Goal: Information Seeking & Learning: Learn about a topic

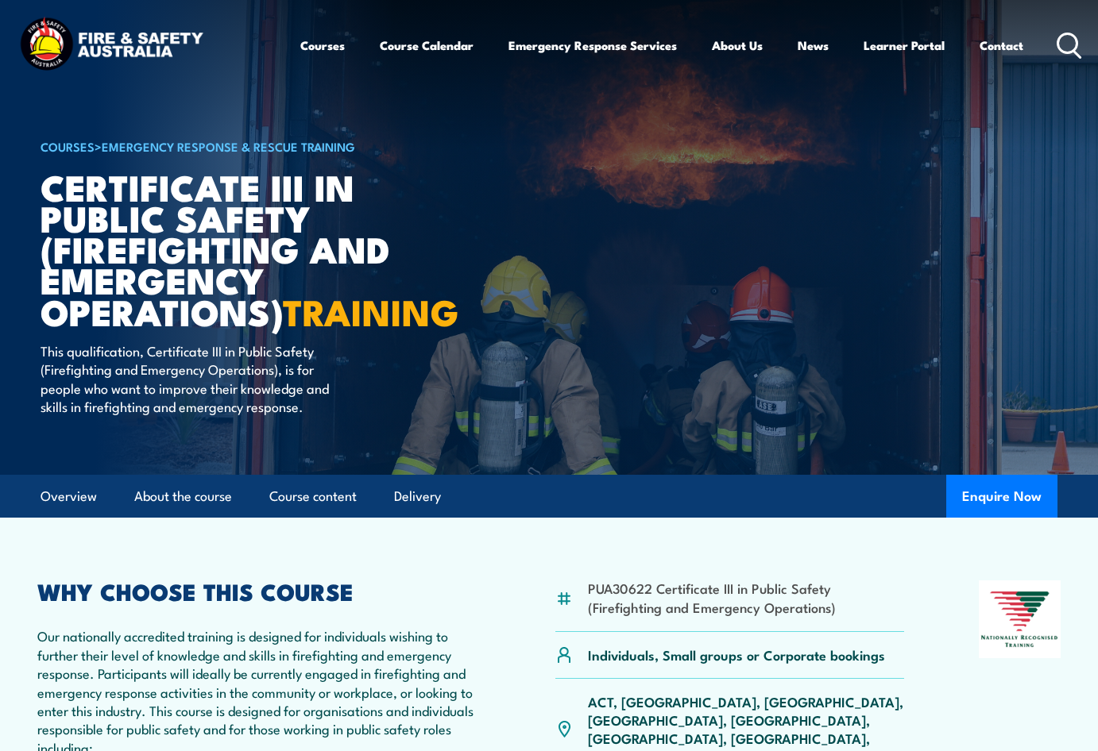
click at [125, 276] on h1 "Certificate III in Public Safety (Firefighting and Emergency Operations) TRAINI…" at bounding box center [237, 249] width 392 height 156
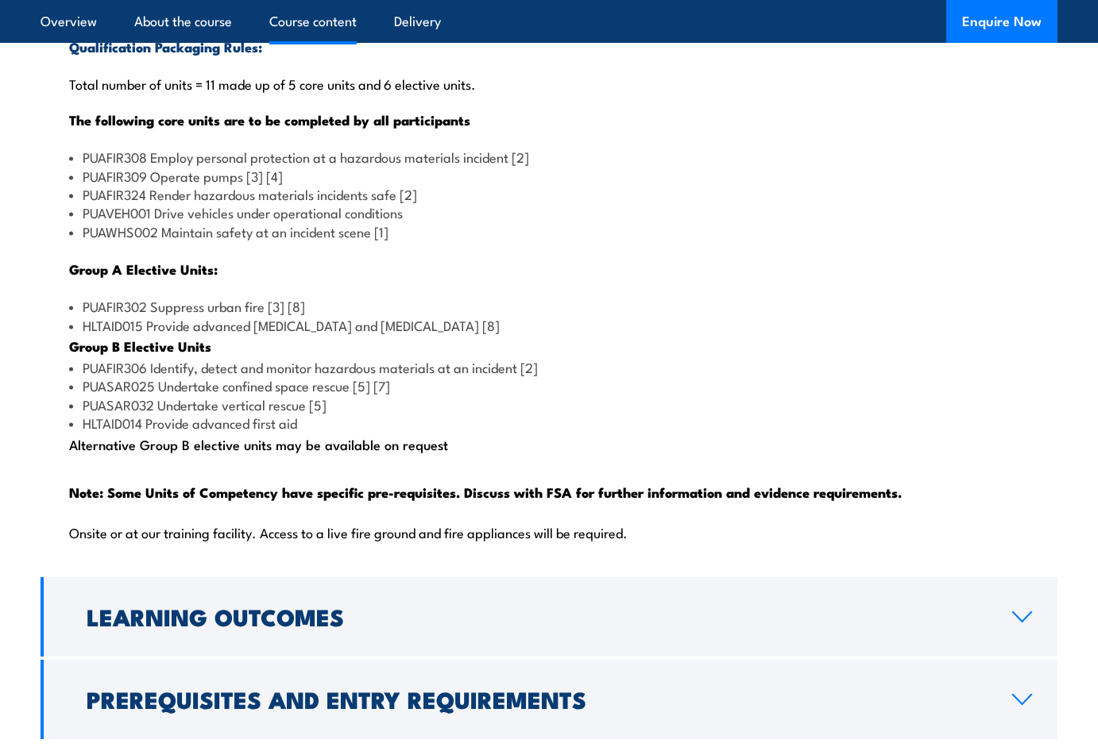
scroll to position [1509, 0]
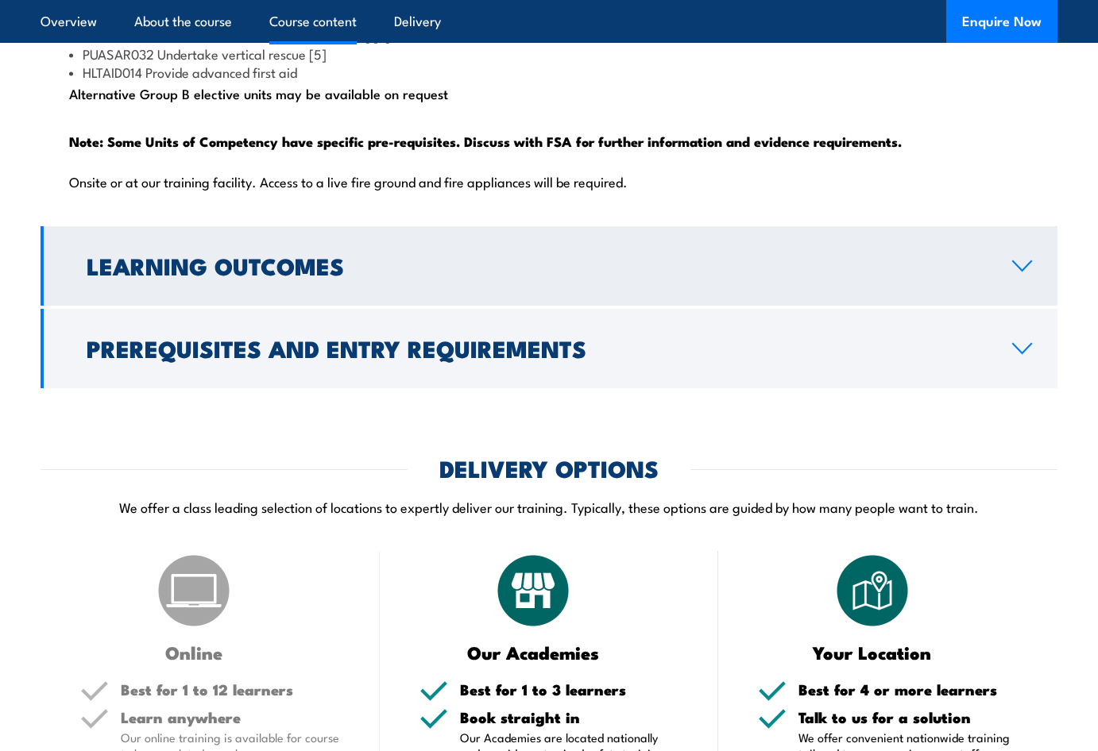
click at [364, 280] on link "Learning Outcomes" at bounding box center [549, 265] width 1017 height 79
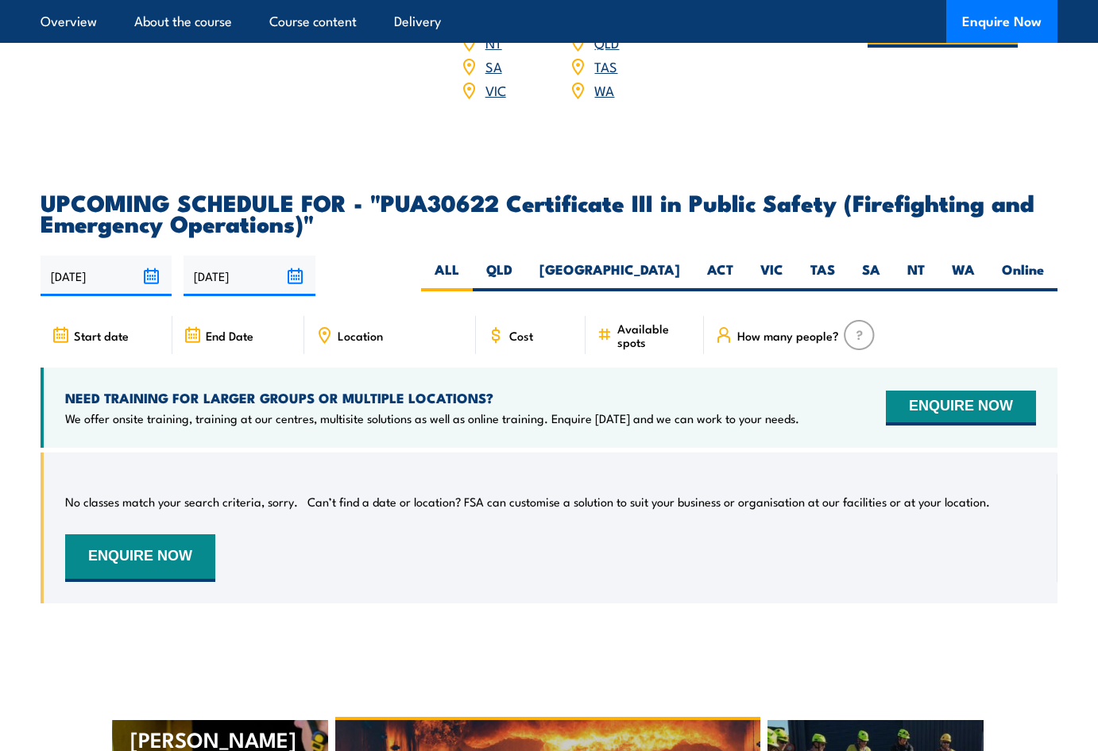
scroll to position [2566, 0]
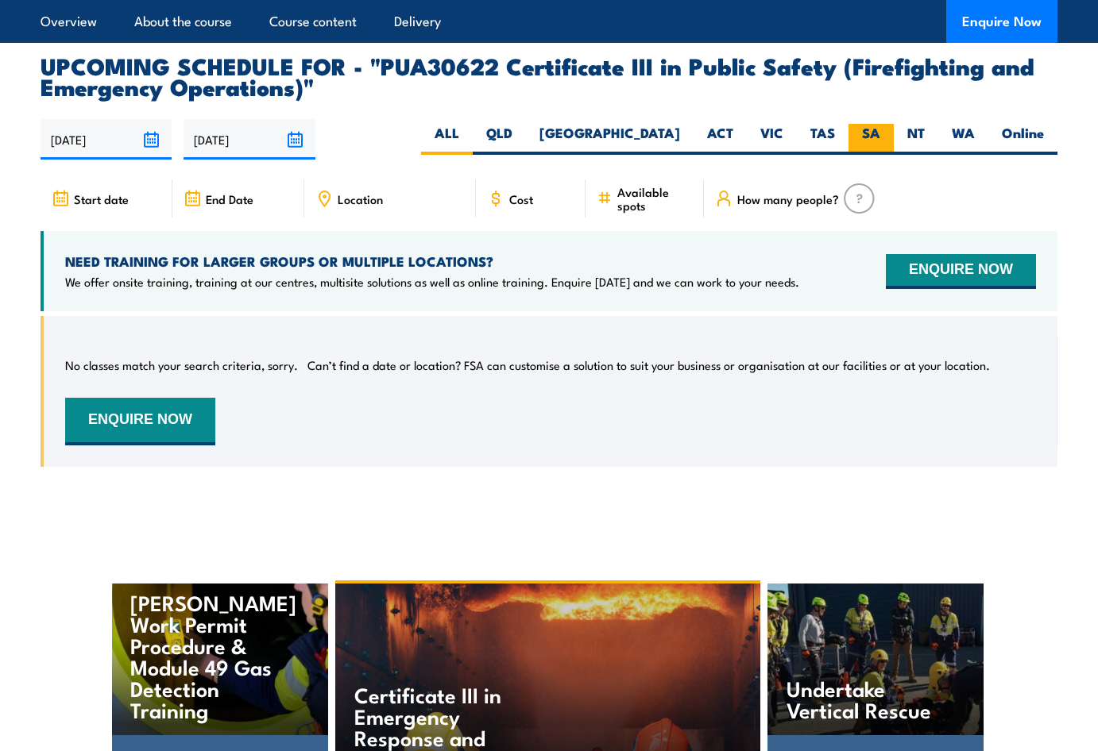
click at [886, 155] on label "SA" at bounding box center [870, 139] width 45 height 31
click at [886, 134] on input "SA" at bounding box center [885, 129] width 10 height 10
radio input "true"
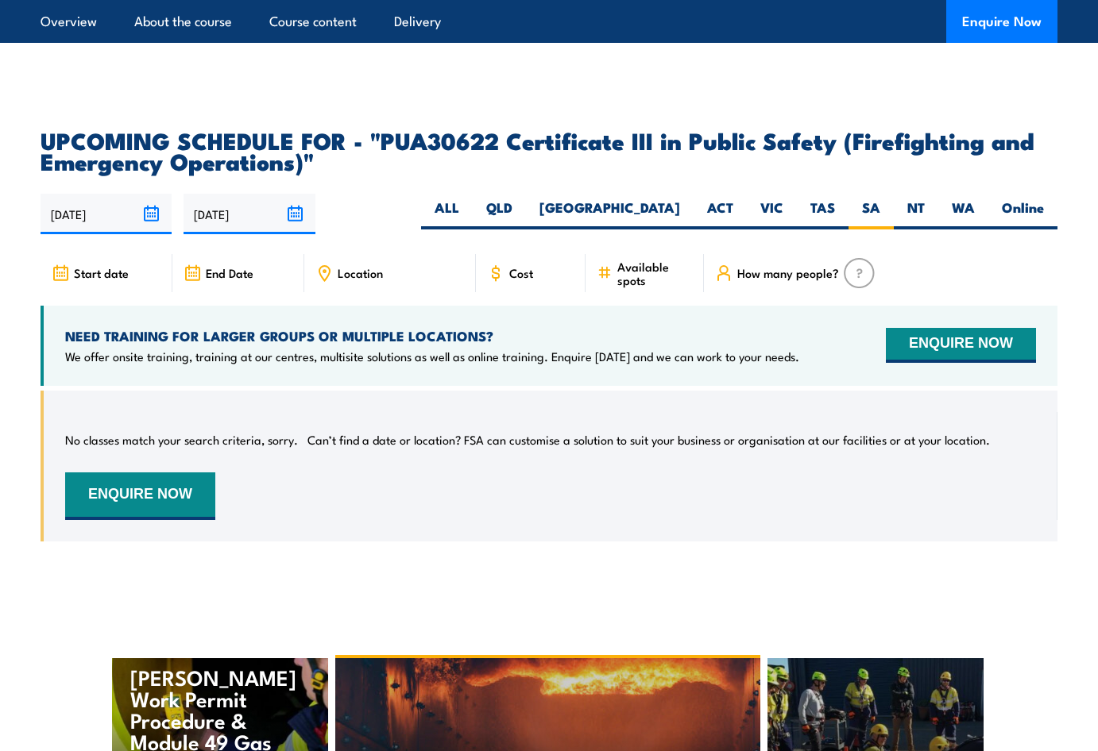
scroll to position [2767, 0]
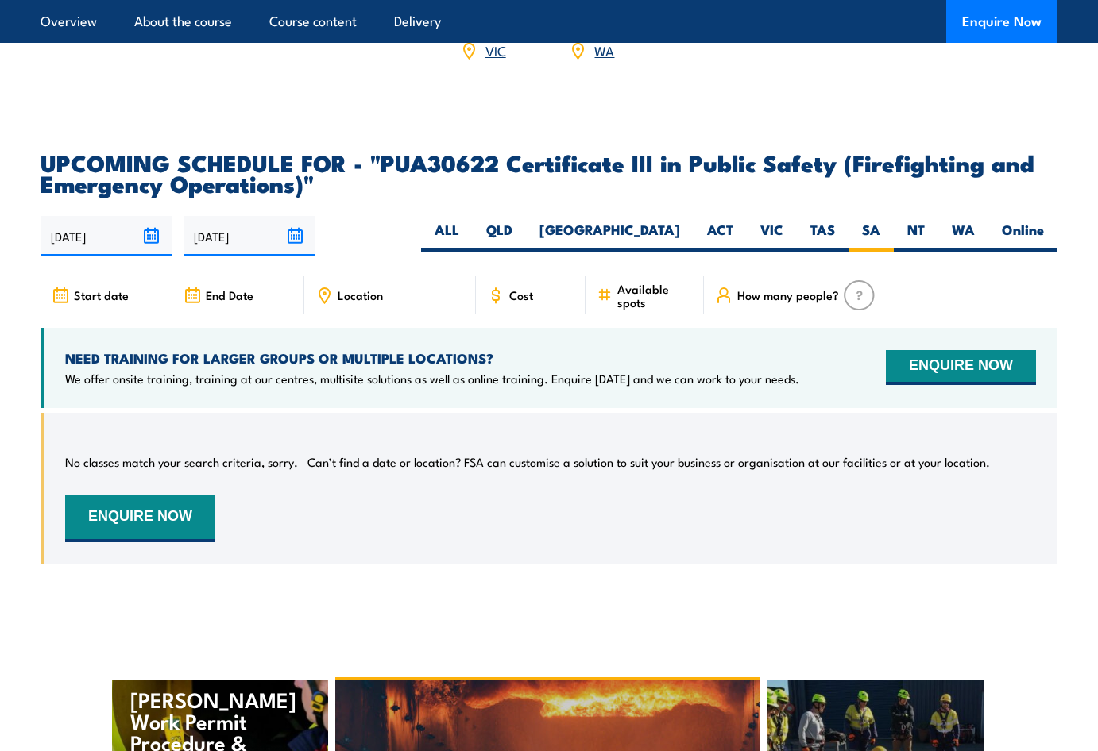
click at [527, 302] on span "Cost" at bounding box center [521, 295] width 24 height 14
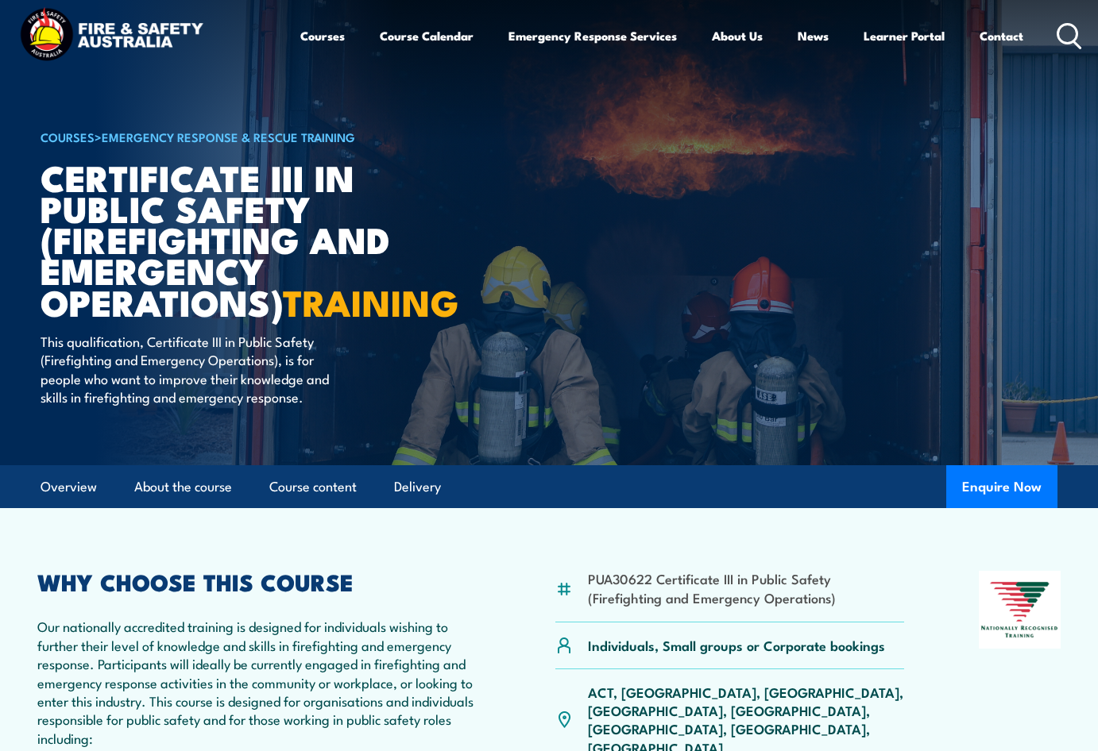
scroll to position [0, 0]
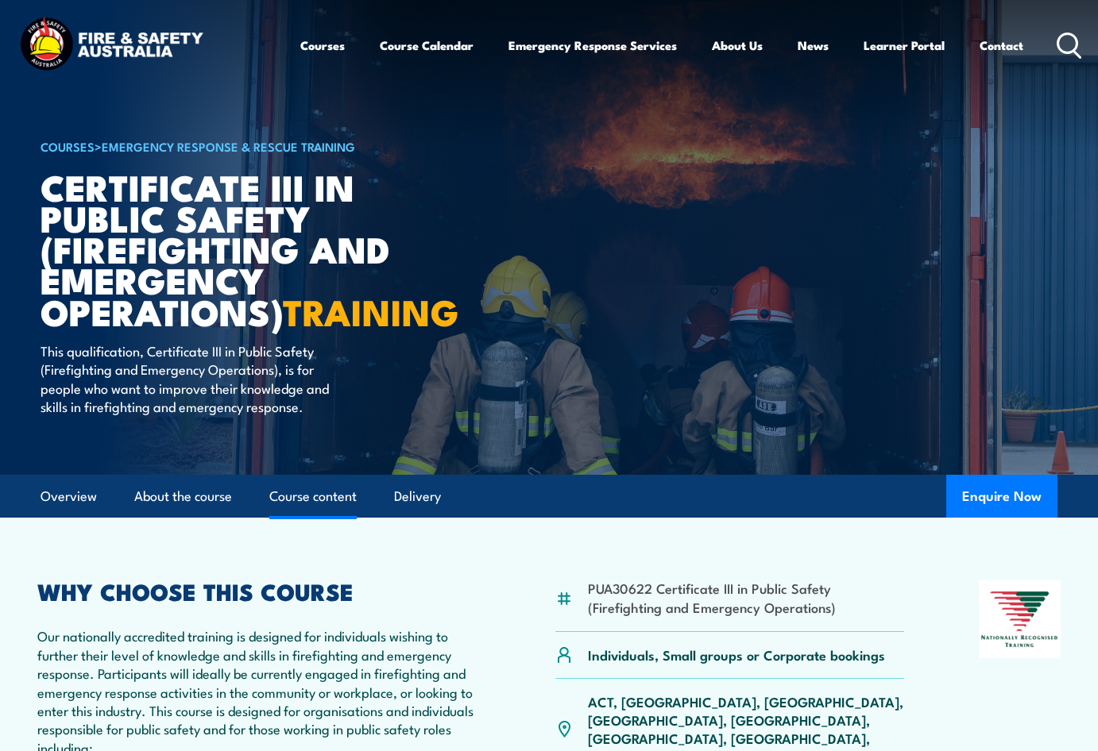
click at [337, 518] on link "Course content" at bounding box center [312, 497] width 87 height 42
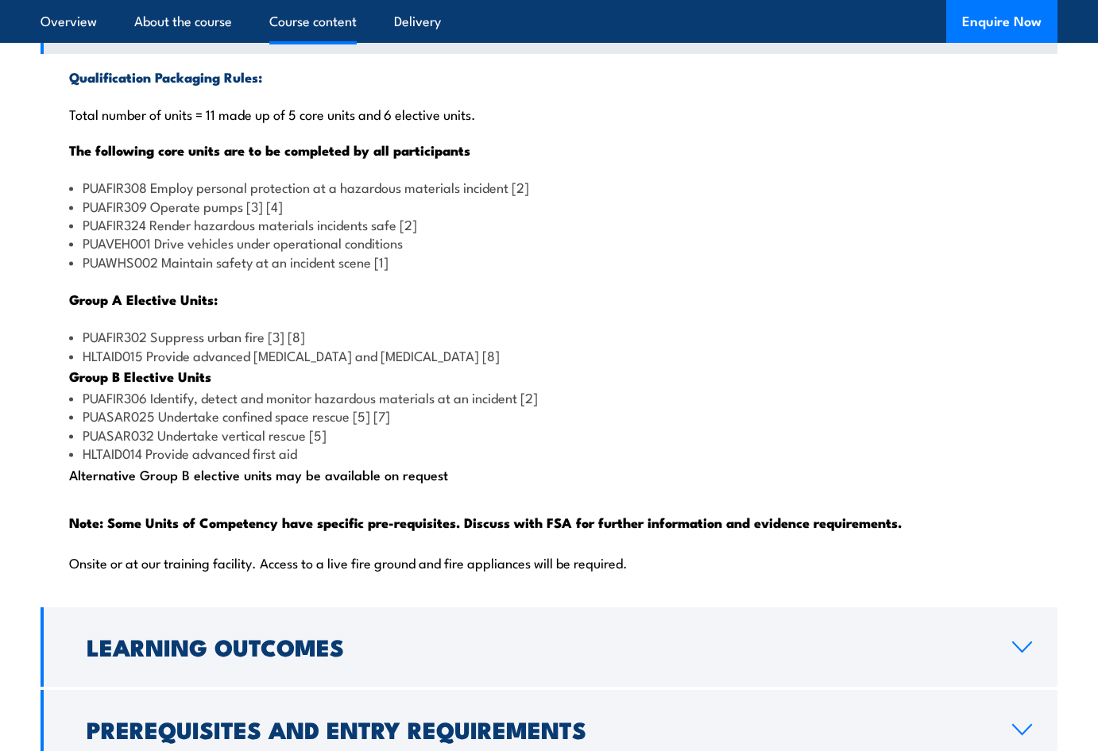
scroll to position [1671, 0]
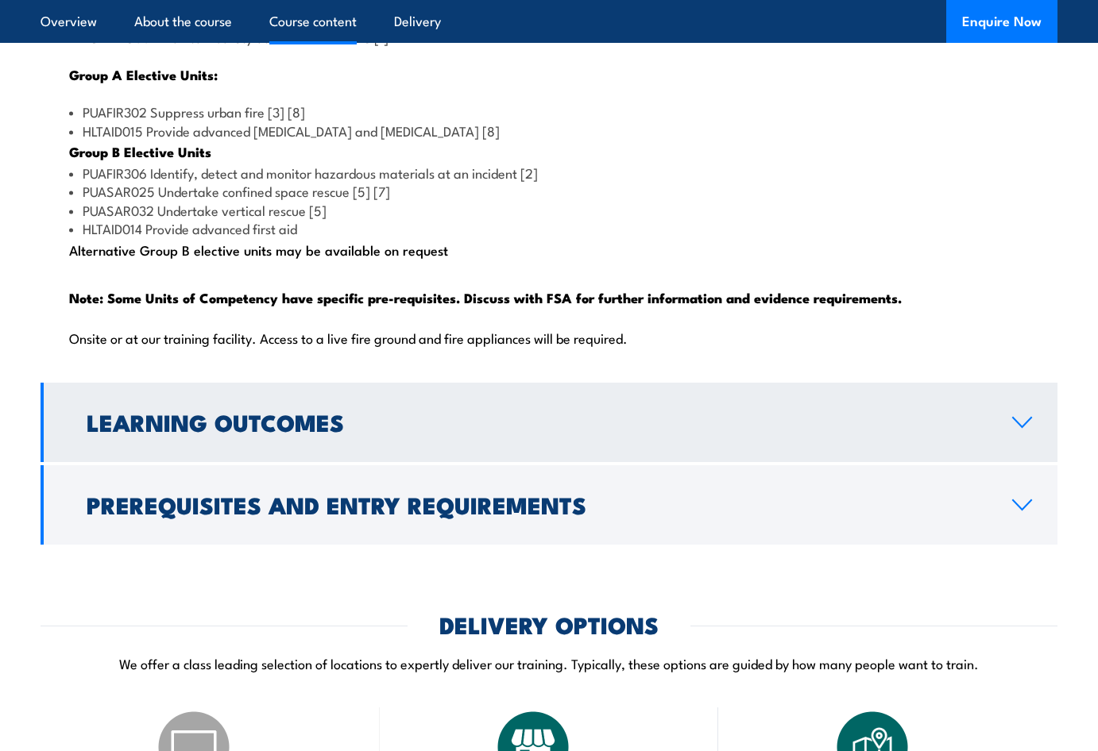
click at [275, 462] on link "Learning Outcomes" at bounding box center [549, 422] width 1017 height 79
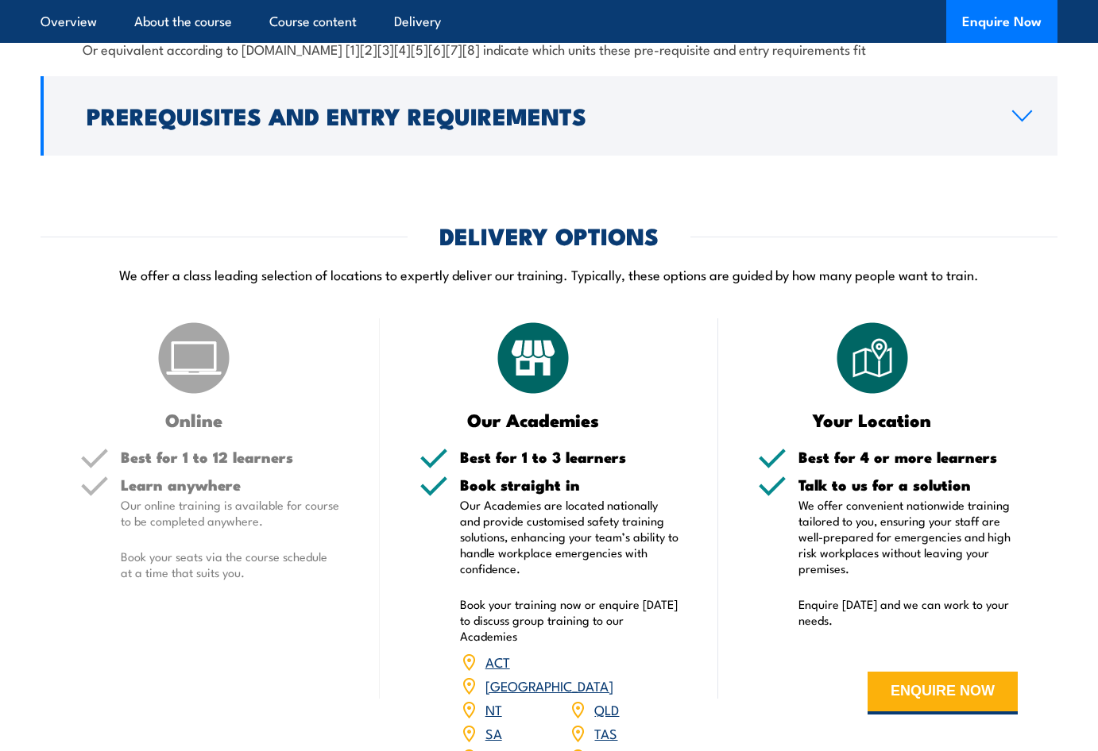
scroll to position [1784, 0]
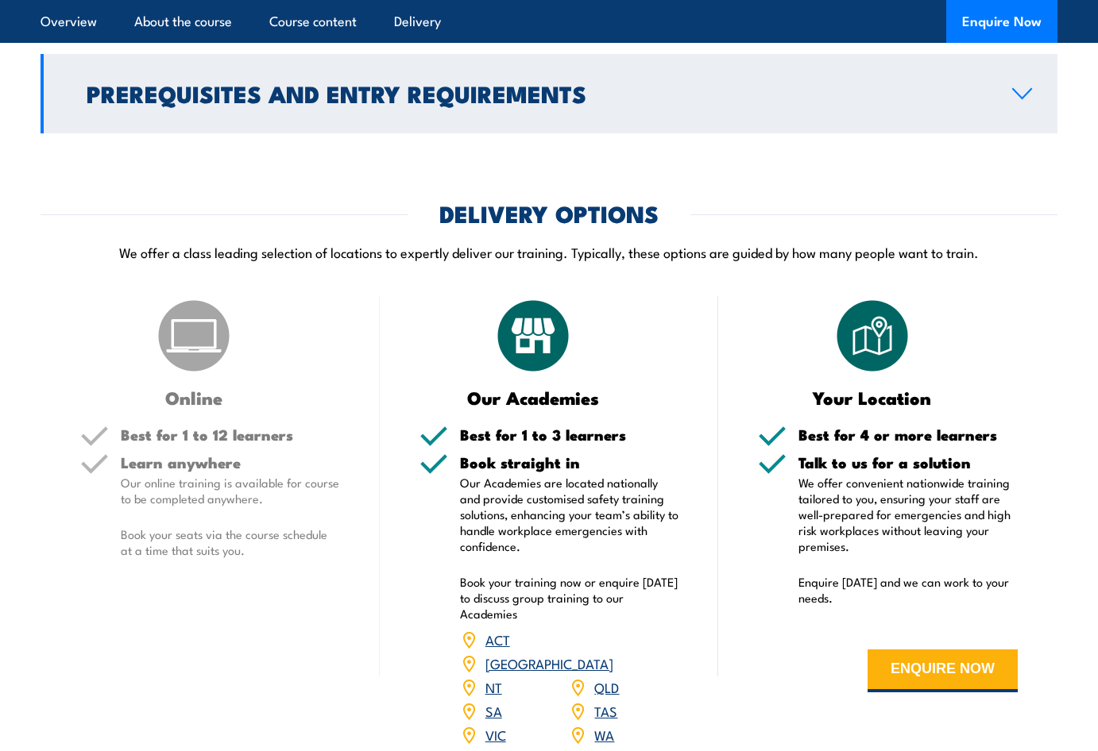
click at [344, 103] on h2 "Prerequisites and Entry Requirements" at bounding box center [537, 93] width 900 height 21
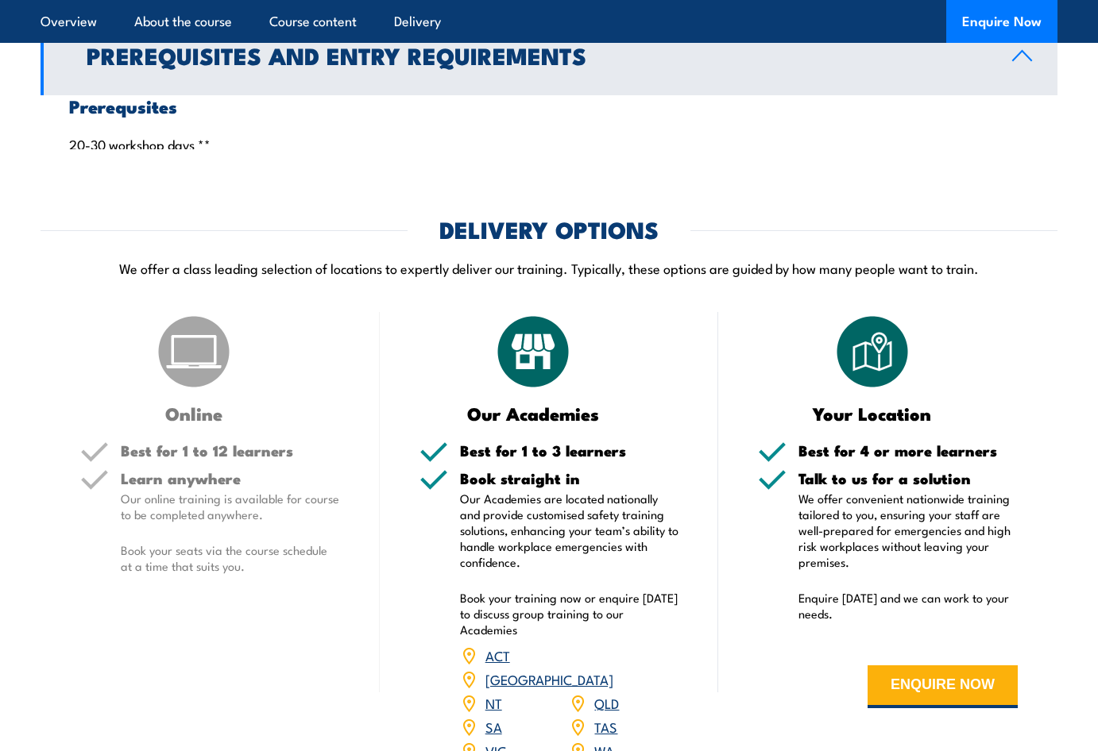
scroll to position [1629, 0]
